Goal: Information Seeking & Learning: Learn about a topic

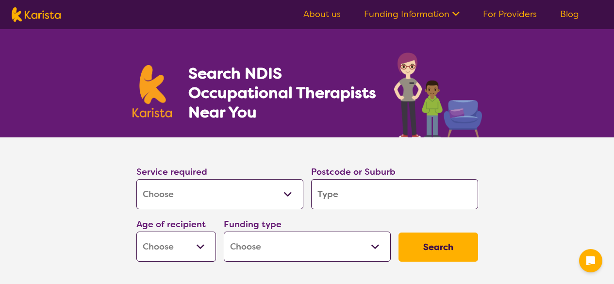
select select "[MEDICAL_DATA]"
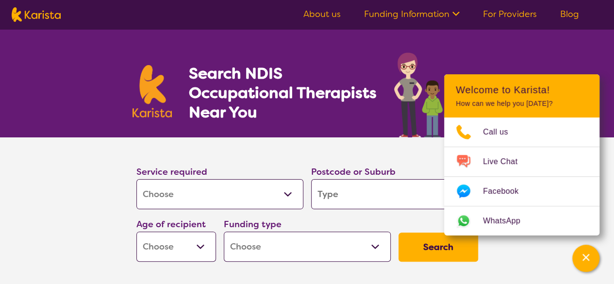
click at [352, 198] on input "search" at bounding box center [394, 194] width 167 height 30
type input "3"
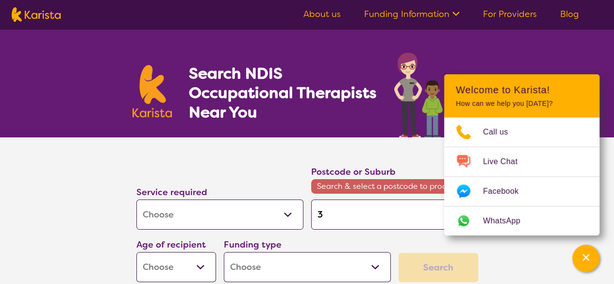
type input "31"
type input "318"
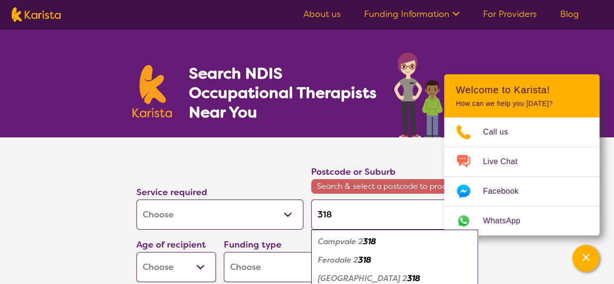
type input "3182"
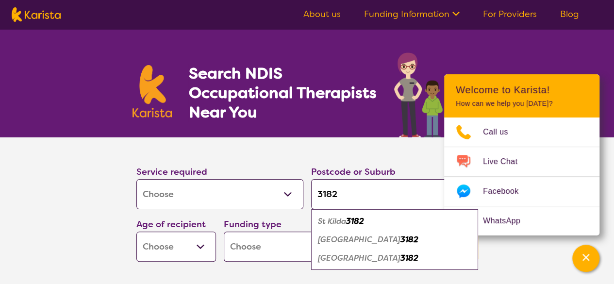
type input "3182"
click at [359, 226] on div "St Kilda 3182" at bounding box center [394, 221] width 157 height 18
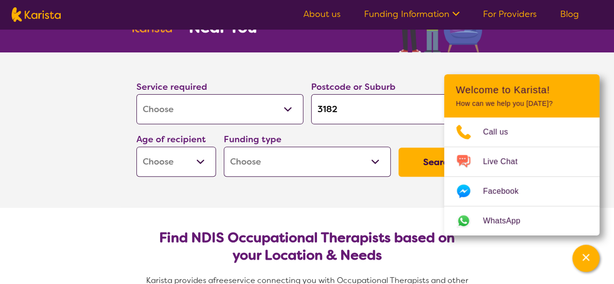
scroll to position [85, 0]
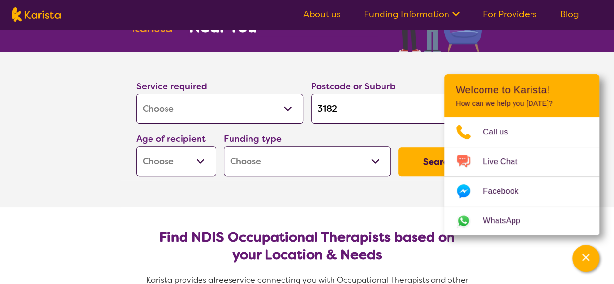
click at [206, 159] on select "Early Childhood - 0 to 9 Child - 10 to 11 Adolescent - 12 to 17 Adult - 18 to 6…" at bounding box center [176, 161] width 80 height 30
select select "AG"
click at [136, 146] on select "Early Childhood - 0 to 9 Child - 10 to 11 Adolescent - 12 to 17 Adult - 18 to 6…" at bounding box center [176, 161] width 80 height 30
select select "AG"
click at [350, 158] on select "Home Care Package (HCP) National Disability Insurance Scheme (NDIS) I don't know" at bounding box center [307, 161] width 167 height 30
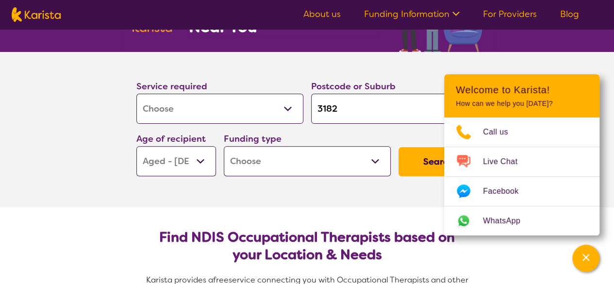
select select "i-don-t-know"
click at [224, 146] on select "Home Care Package (HCP) National Disability Insurance Scheme (NDIS) I don't know" at bounding box center [307, 161] width 167 height 30
select select "i-don-t-know"
click at [425, 165] on button "Search" at bounding box center [438, 161] width 80 height 29
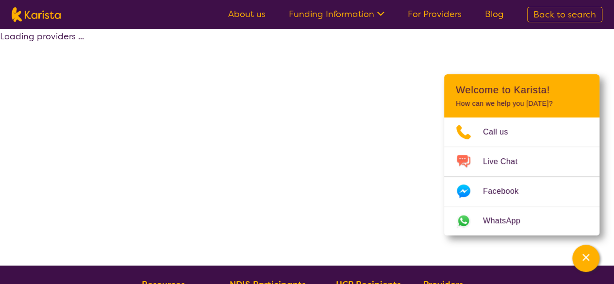
select select "[MEDICAL_DATA]"
select select "AG"
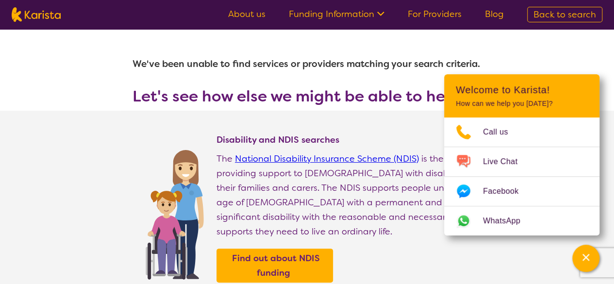
click at [240, 16] on link "About us" at bounding box center [246, 14] width 37 height 12
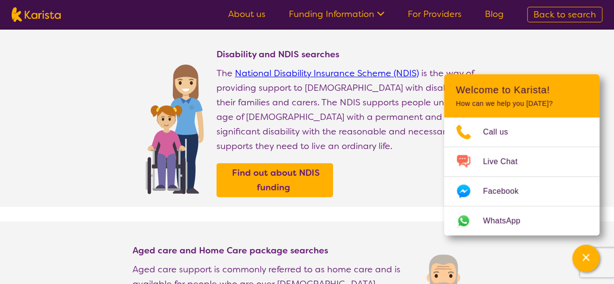
select select "[MEDICAL_DATA]"
select select "AG"
select select "i-don-t-know"
select select "[MEDICAL_DATA]"
select select "AG"
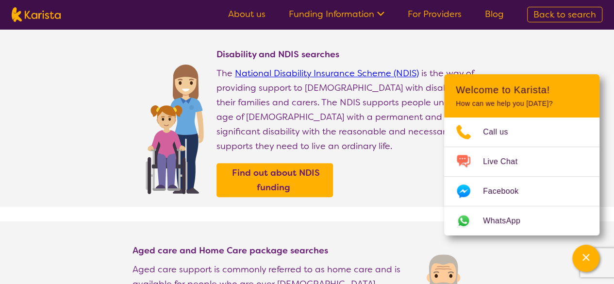
select select "i-don-t-know"
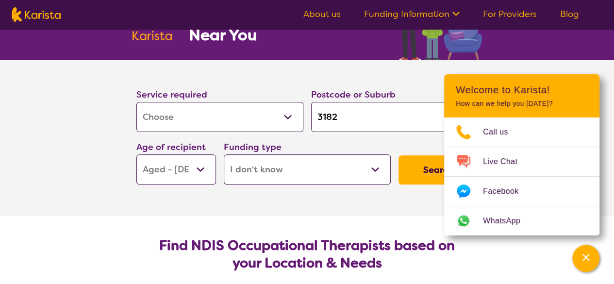
scroll to position [83, 0]
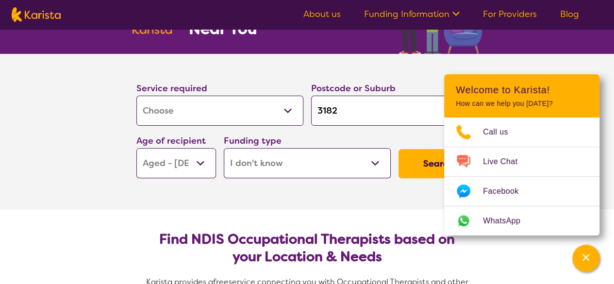
click at [415, 170] on button "Search" at bounding box center [438, 163] width 80 height 29
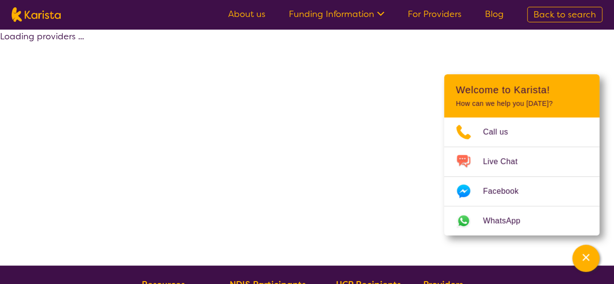
select select "[MEDICAL_DATA]"
select select "AG"
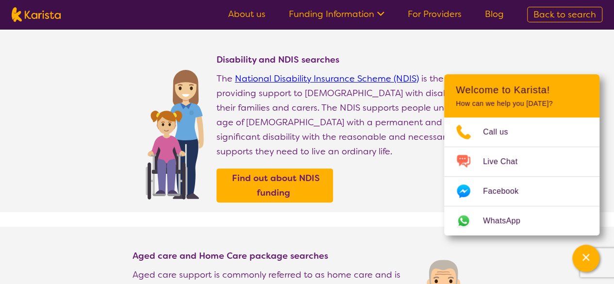
scroll to position [81, 0]
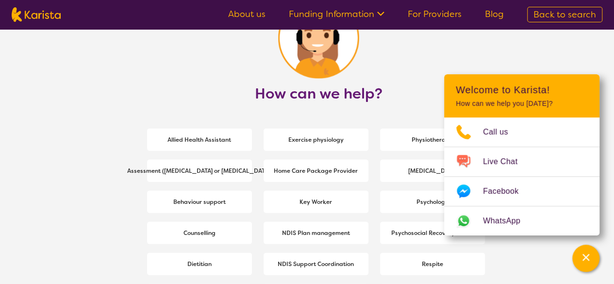
scroll to position [1252, 0]
